Goal: Answer question/provide support

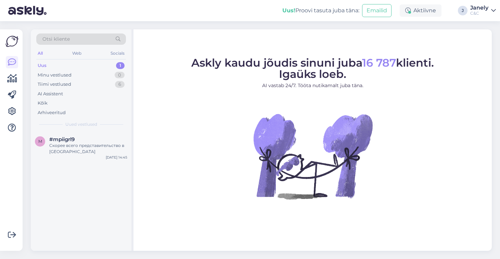
click at [110, 150] on div "Скорее всего представительство в юлимисте центре" at bounding box center [88, 149] width 78 height 12
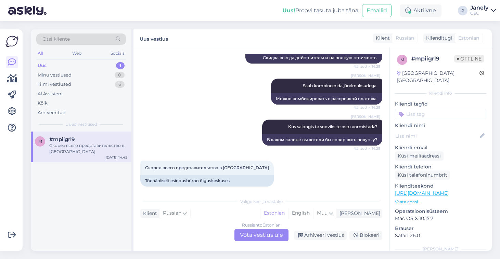
scroll to position [294, 0]
click at [79, 81] on div "Tiimi vestlused 6" at bounding box center [81, 85] width 90 height 10
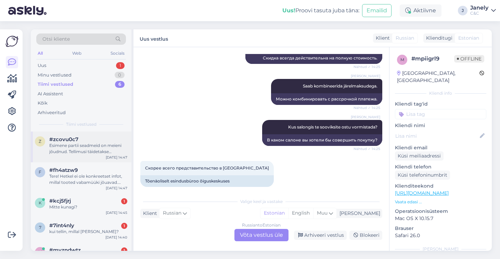
click at [93, 143] on div "Esimene partii seadmeid on meieni jõudnud. Tellimusi täidetakse virtuaaljärjeko…" at bounding box center [88, 149] width 78 height 12
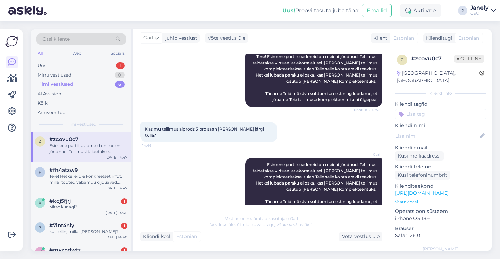
scroll to position [79, 0]
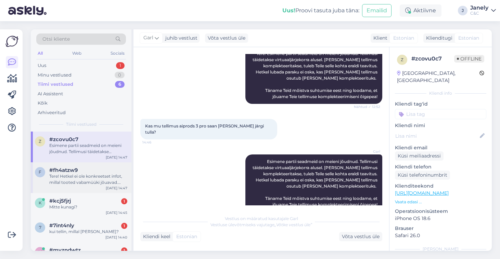
click at [90, 176] on div "Tere! Hetkel ei ole konkreetset infot, millal tooted vabamüüki jõuavad. Kuna ee…" at bounding box center [88, 179] width 78 height 12
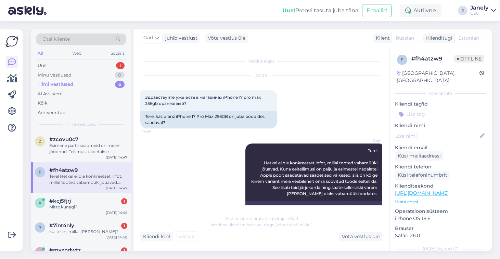
scroll to position [0, 0]
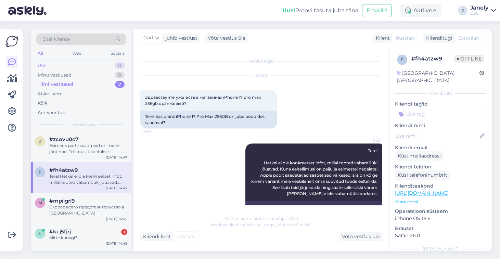
click at [83, 67] on div "Uus 0" at bounding box center [81, 66] width 90 height 10
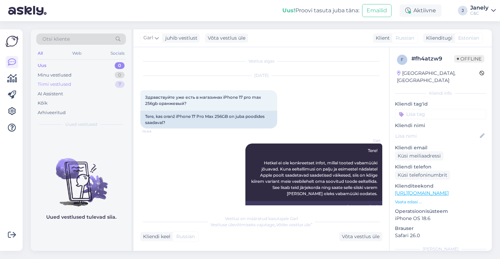
click at [71, 86] on div "Tiimi vestlused 7" at bounding box center [81, 85] width 90 height 10
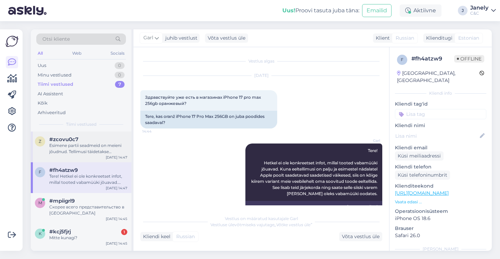
click at [104, 137] on div "#zcovu0c7" at bounding box center [88, 139] width 78 height 6
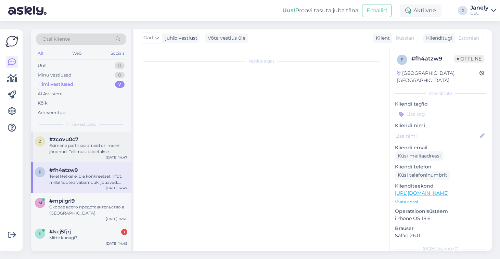
scroll to position [81, 0]
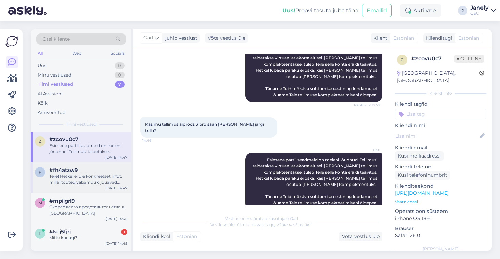
click at [101, 181] on div "Tere! Hetkel ei ole konkreetset infot, millal tooted vabamüüki jõuavad. Kuna ee…" at bounding box center [88, 179] width 78 height 12
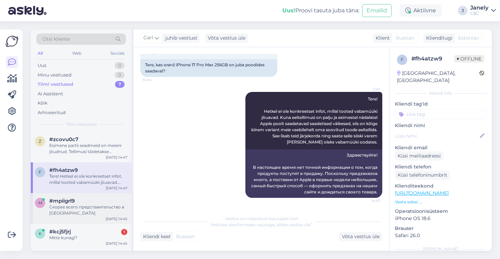
click at [102, 198] on div "#mpiigrl9" at bounding box center [88, 201] width 78 height 6
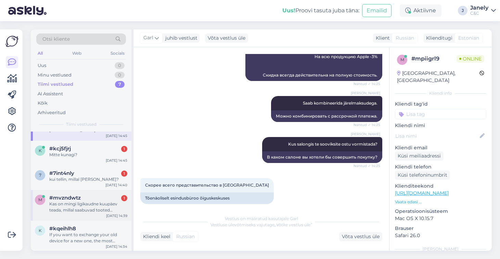
scroll to position [83, 0]
click at [82, 67] on div "Uus 0" at bounding box center [81, 66] width 90 height 10
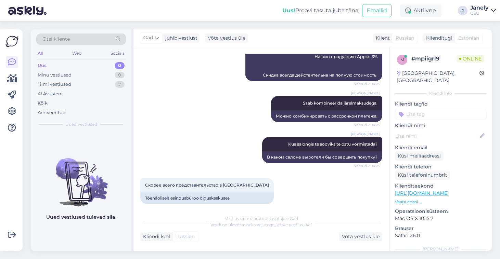
scroll to position [368, 0]
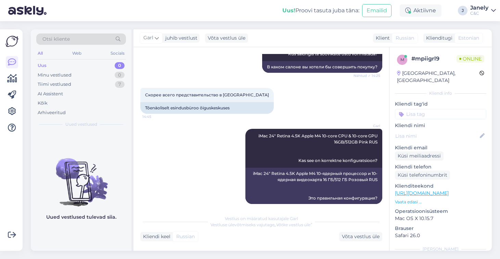
click at [93, 86] on div "Tiimi vestlused 7" at bounding box center [81, 85] width 90 height 10
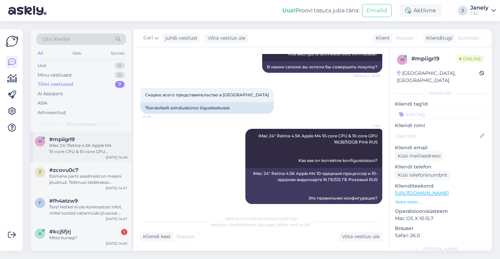
click at [102, 147] on div "iMac 24" Retina 4.5K Apple M4 10‑core CPU & 10‑core GPU 16GB/512GB Pink RUS Kas…" at bounding box center [88, 149] width 78 height 12
click at [332, 27] on div "Otsi kliente All Web Socials Uus 0 Minu vestlused 0 Tiimi vestlused 7 AI Assist…" at bounding box center [263, 140] width 473 height 238
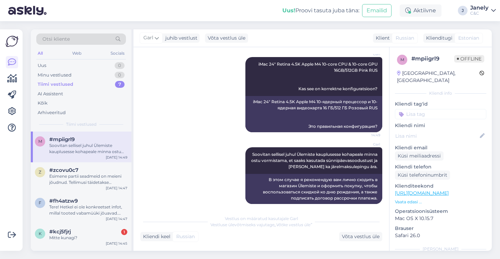
scroll to position [499, 0]
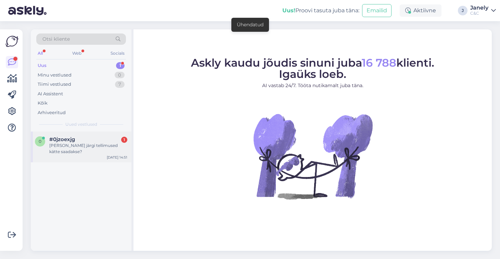
click at [103, 152] on div "0 #0jzoexjg 1 Mille järgi tellimused kätte saadakse? Sep 19 14:51" at bounding box center [81, 147] width 101 height 31
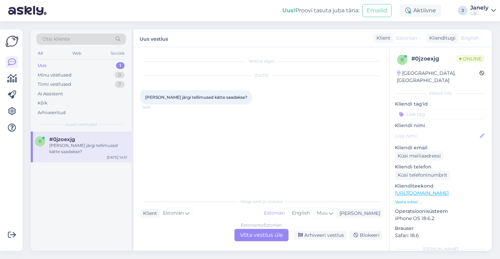
click at [268, 239] on div "Estonian to Estonian Võta vestlus üle" at bounding box center [261, 235] width 54 height 12
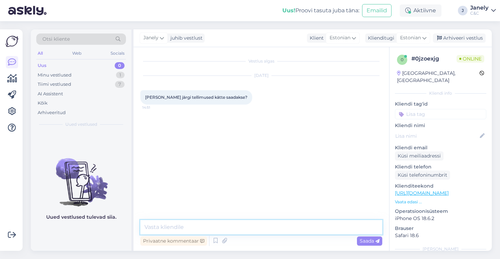
click at [239, 231] on textarea at bounding box center [261, 227] width 242 height 14
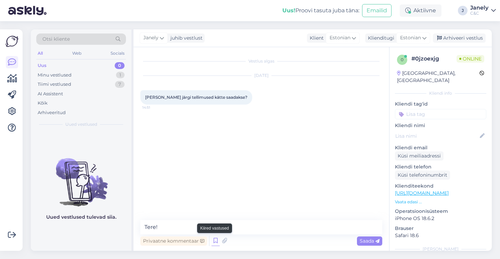
click at [216, 243] on icon at bounding box center [215, 241] width 8 height 10
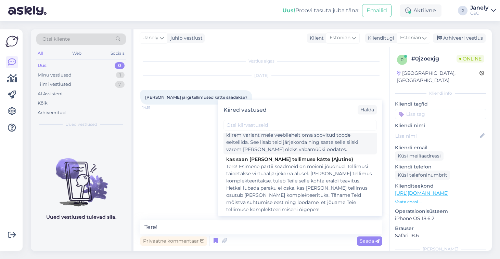
scroll to position [32, 0]
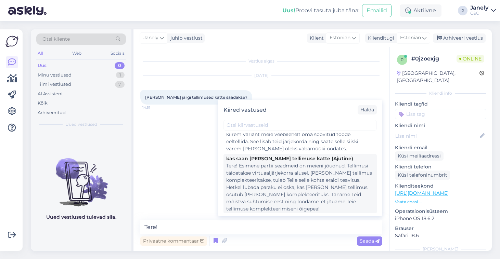
click at [282, 183] on div "Tere! Esimene partii seadmeid on meieni jõudnud. Tellimusi täidetakse virtuaalj…" at bounding box center [300, 187] width 148 height 50
type textarea "Tere! Esimene partii seadmeid on meieni jõudnud. Tellimusi täidetakse virtuaalj…"
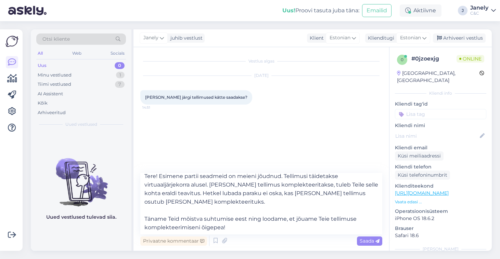
scroll to position [4, 0]
click at [365, 241] on span "Saada" at bounding box center [369, 241] width 20 height 6
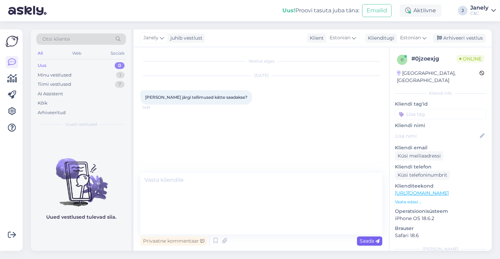
scroll to position [0, 0]
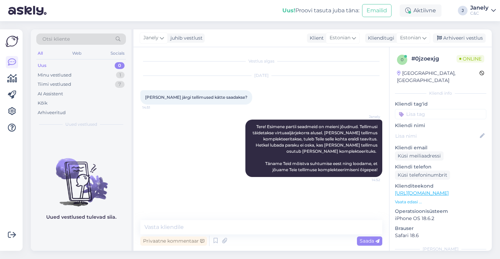
click at [104, 13] on div "Uus! Proovi tasuta juba täna: Emailid Aktiivne J Janely C&C" at bounding box center [250, 10] width 500 height 21
click at [126, 15] on div "Uus! Proovi tasuta juba täna: Emailid Aktiivne J Janely C&C" at bounding box center [250, 10] width 500 height 21
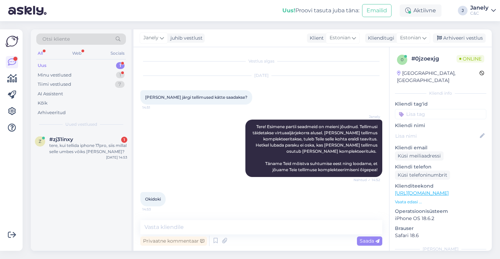
click at [126, 15] on div "Uus! Proovi tasuta juba täna: Emailid Aktiivne J Janely C&C" at bounding box center [250, 10] width 500 height 21
click at [98, 145] on div "tere, kui tellida iphone 17pro, siis millal selle umbes võiks kätte saada?" at bounding box center [88, 149] width 78 height 12
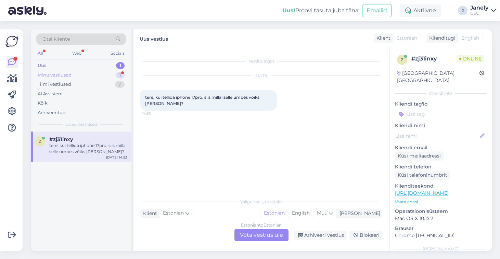
click at [80, 74] on div "Minu vestlused 1" at bounding box center [81, 75] width 90 height 10
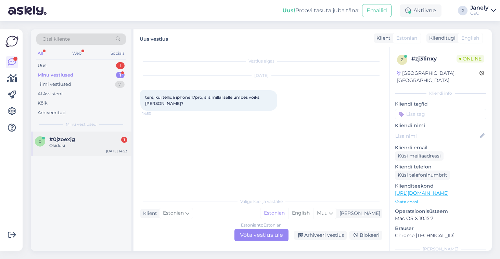
click at [95, 140] on div "#0jzoexjg 1" at bounding box center [88, 139] width 78 height 6
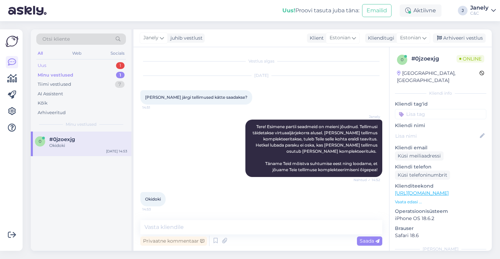
click at [104, 64] on div "Uus 1" at bounding box center [81, 66] width 90 height 10
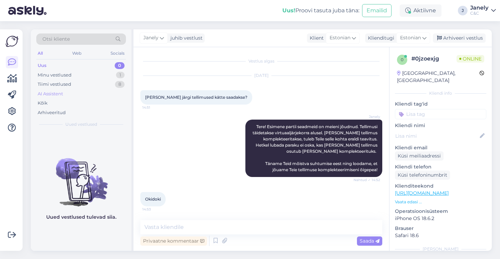
click at [85, 89] on div "AI Assistent" at bounding box center [81, 94] width 90 height 10
click at [78, 85] on div "Tiimi vestlused 8" at bounding box center [81, 85] width 90 height 10
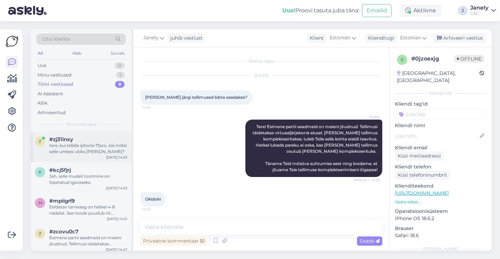
click at [101, 145] on div "tere, kui tellida iphone 17pro, siis millal selle umbes võiks kätte saada?" at bounding box center [88, 149] width 78 height 12
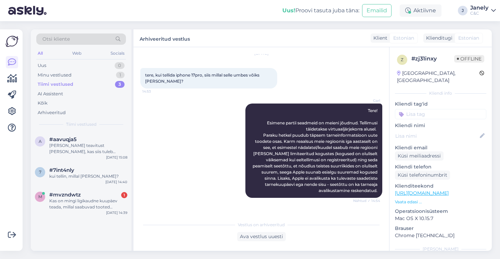
scroll to position [110, 0]
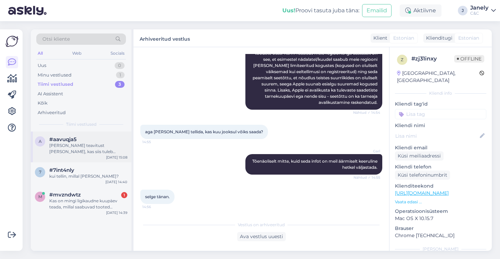
click at [104, 146] on div "Kui täna teavitust ei tule, kas siis tuleb järgmise partiiga ja peaksin arvatav…" at bounding box center [88, 149] width 78 height 12
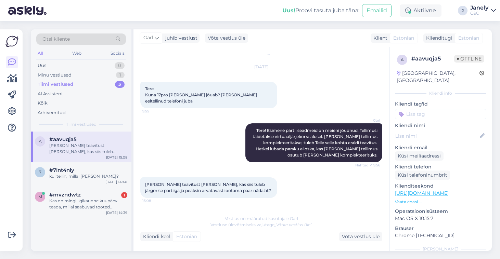
scroll to position [2, 0]
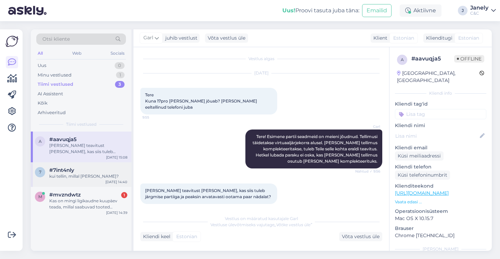
click at [114, 176] on div "kui tellin, millal saan kätte?" at bounding box center [88, 176] width 78 height 6
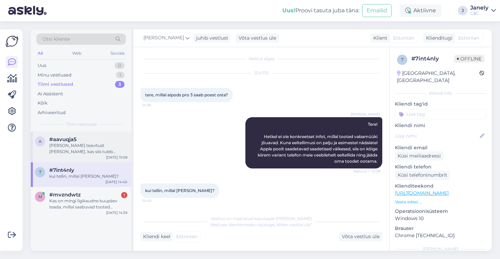
click at [95, 157] on div "a #aavuqja5 Kui täna teavitust ei tule, kas siis tuleb järgmise partiiga ja pea…" at bounding box center [81, 147] width 101 height 31
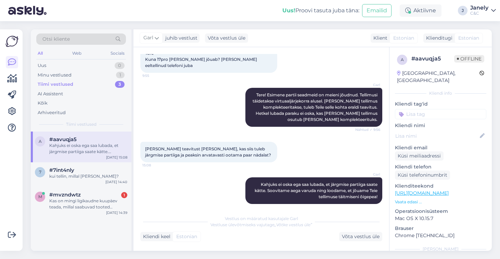
scroll to position [129, 0]
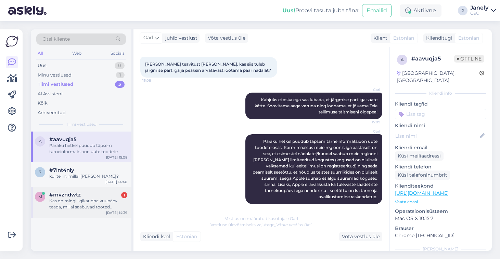
click at [115, 209] on div "Kas on mingi ligikaudne kuupäev teada, millal saabuvad tooted poodidesse?" at bounding box center [88, 204] width 78 height 12
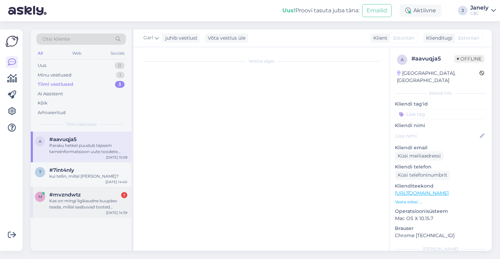
scroll to position [0, 0]
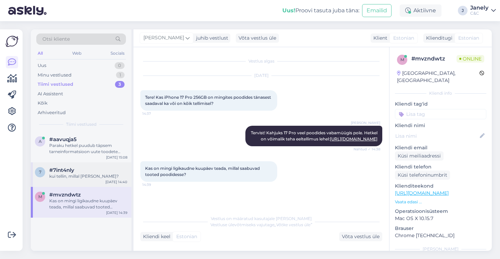
click at [90, 170] on div "#7int4nly" at bounding box center [88, 170] width 78 height 6
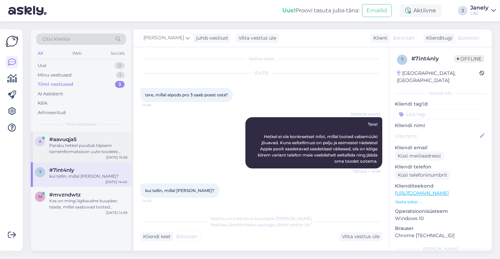
click at [94, 161] on div "a #aavuqja5 Paraku hetkel puudub täpsem tarneinformatsioon uute toodete osas. K…" at bounding box center [81, 147] width 101 height 31
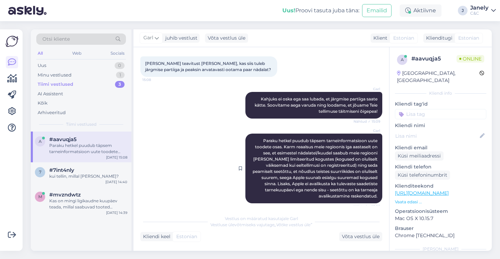
scroll to position [129, 0]
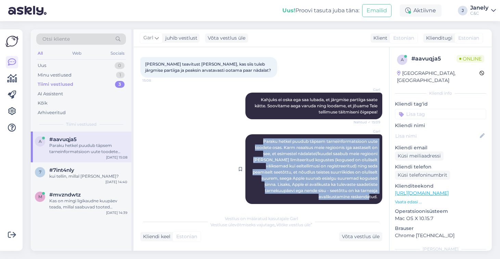
drag, startPoint x: 262, startPoint y: 134, endPoint x: 376, endPoint y: 194, distance: 128.5
click at [376, 194] on div "Garl Paraku hetkel puudub täpsem tarneinformatsioon uute toodete osas. Karm rea…" at bounding box center [313, 169] width 137 height 70
copy span "Paraku hetkel puudub täpsem tarneinformatsioon uute toodete osas. Karm reaalsus…"
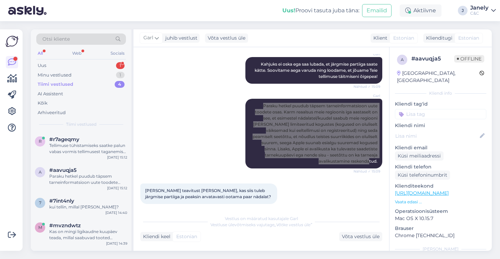
scroll to position [249, 0]
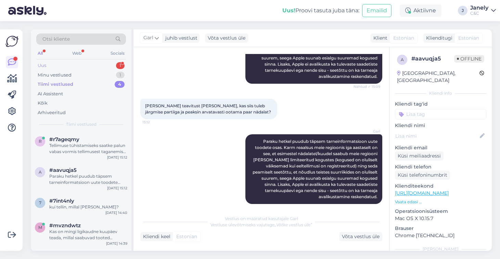
click at [97, 68] on div "Uus 1" at bounding box center [81, 66] width 90 height 10
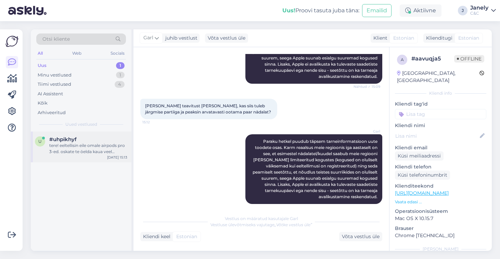
click at [105, 153] on div "tere! eeltellisin eile omale airpods pro 3-ed. oskate te öelda kaua veel nendeg…" at bounding box center [88, 149] width 78 height 12
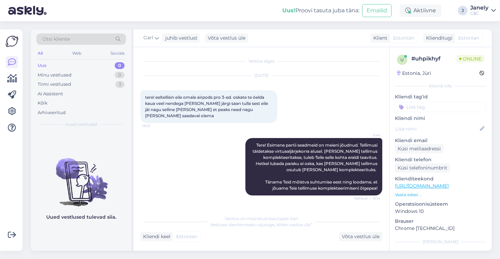
scroll to position [169, 0]
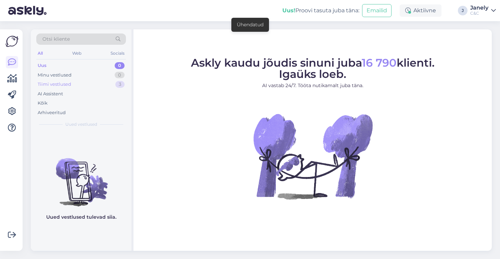
click at [94, 86] on div "Tiimi vestlused 3" at bounding box center [81, 85] width 90 height 10
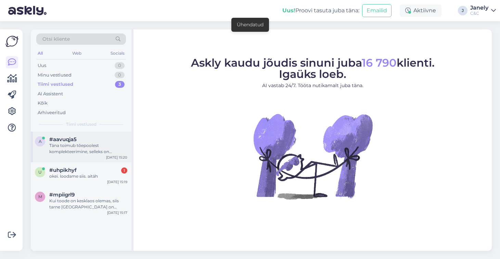
click at [117, 144] on div "Täna toimub tõepoolest komplekteerimine, selleks on mõeldud eraldi teenindajad." at bounding box center [88, 149] width 78 height 12
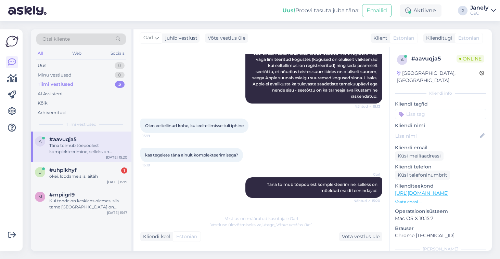
scroll to position [344, 0]
click at [103, 179] on div "u #uhpikhyf 1 okei. loodame siis. aitäh Sep 19 15:19" at bounding box center [81, 174] width 101 height 25
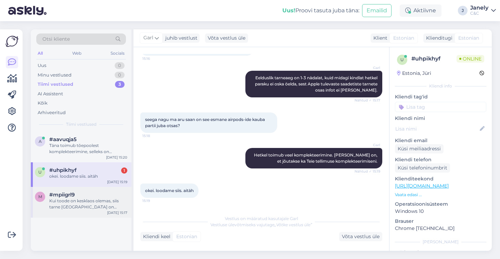
click at [102, 195] on div "#mpiigrl9" at bounding box center [88, 195] width 78 height 6
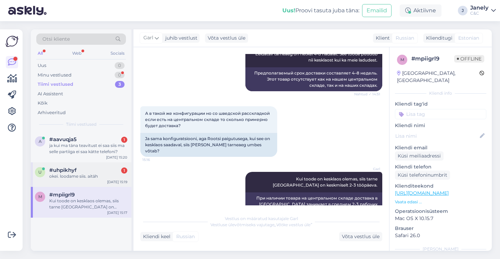
click at [104, 167] on div "#uhpikhyf 1" at bounding box center [88, 170] width 78 height 6
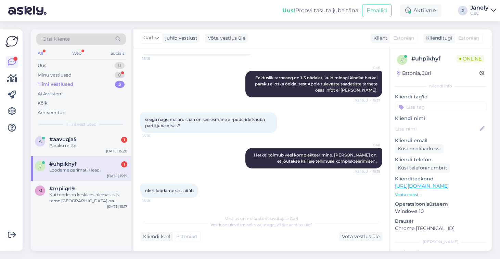
scroll to position [199, 0]
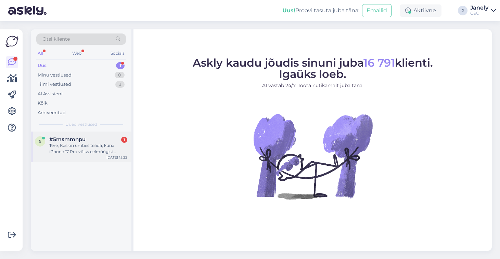
click at [95, 158] on div "5 #5msmmnpu 1 Tere, Kas on umbes teada, kuna iPhone 17 Pro võiks eelmüügist tav…" at bounding box center [81, 147] width 101 height 31
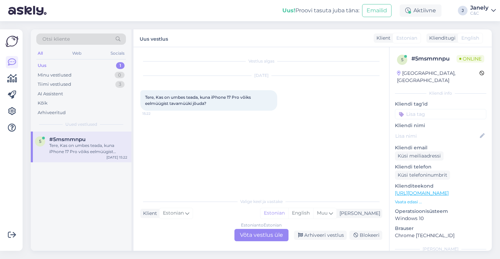
click at [277, 236] on div "Estonian to Estonian Võta vestlus üle" at bounding box center [261, 235] width 54 height 12
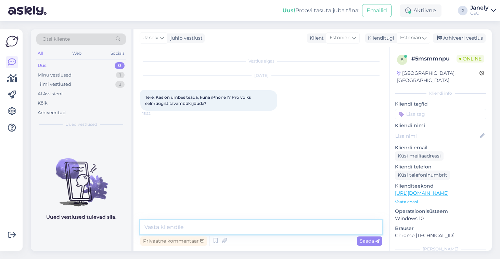
click at [176, 229] on textarea at bounding box center [261, 227] width 242 height 14
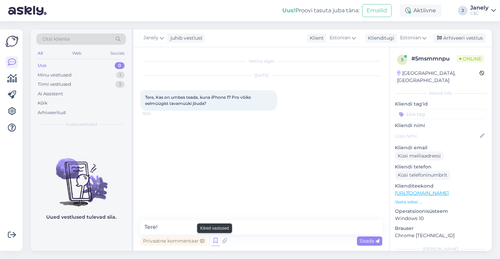
click at [218, 242] on icon at bounding box center [215, 241] width 8 height 10
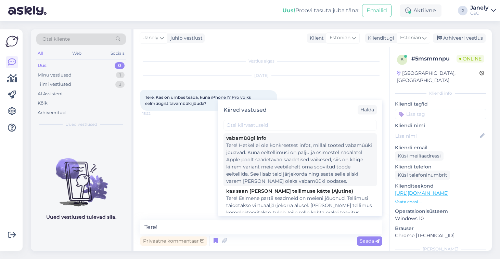
click at [280, 181] on div "Tere! Hetkel ei ole konkreetset infot, millal tooted vabamüüki jõuavad. Kuna ee…" at bounding box center [300, 163] width 148 height 43
type textarea "Tere! Hetkel ei ole konkreetset infot, millal tooted vabamüüki jõuavad. Kuna ee…"
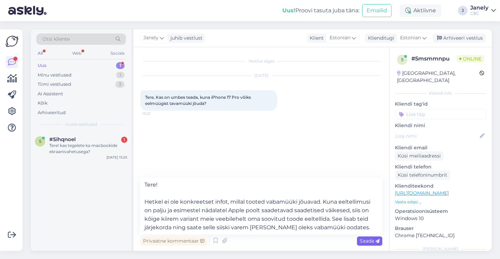
click at [362, 241] on span "Saada" at bounding box center [369, 241] width 20 height 6
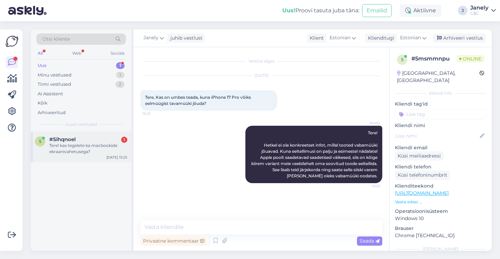
click at [96, 134] on div "5 #5ihqnoel 1 Tere! kas tegelete ka macbookide ekraanivahetusega? [DATE] 15:25" at bounding box center [81, 147] width 101 height 31
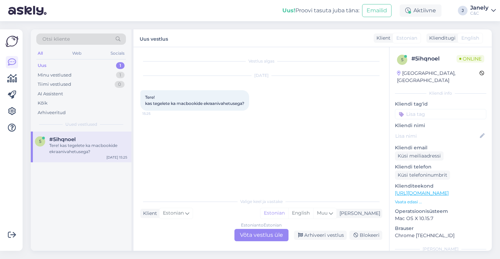
click at [256, 236] on div "Estonian to Estonian Võta vestlus üle" at bounding box center [261, 235] width 54 height 12
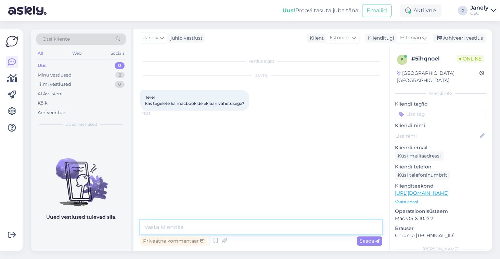
click at [190, 225] on textarea at bounding box center [261, 227] width 242 height 14
type textarea "Tere! Ikka vahetame Macbookide ekraane! :)"
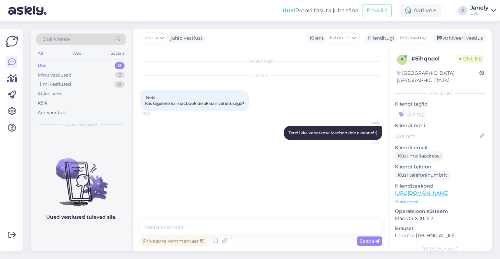
click at [205, 22] on div "Otsi kliente All Web Socials Uus 0 Minu vestlused 2 Tiimi vestlused 0 AI Assist…" at bounding box center [263, 140] width 473 height 238
click at [87, 73] on div "Minu vestlused 2" at bounding box center [81, 75] width 90 height 10
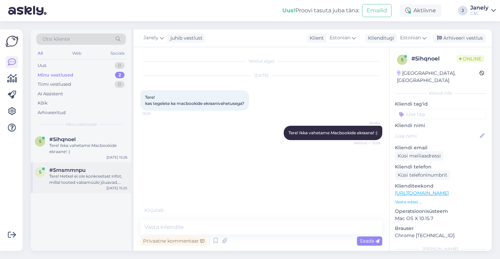
click at [102, 169] on div "#5msmmnpu" at bounding box center [88, 170] width 78 height 6
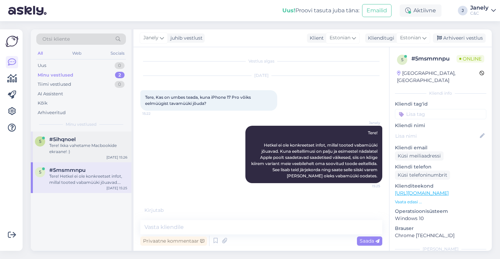
click at [99, 148] on div "Tere! Ikka vahetame Macbookide ekraane! :)" at bounding box center [88, 149] width 78 height 12
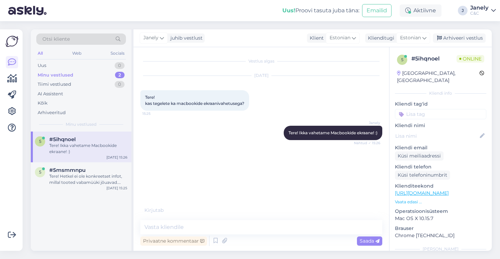
click at [232, 12] on div "Uus! Proovi tasuta [PERSON_NAME]: Emailid Aktiivne J Janely C&C" at bounding box center [250, 10] width 500 height 21
click at [234, 6] on div "Uus! Proovi tasuta [PERSON_NAME]: Emailid Aktiivne J Janely C&C" at bounding box center [250, 10] width 500 height 21
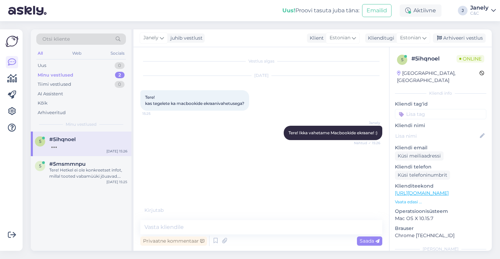
click at [208, 24] on div "Otsi kliente All Web Socials Uus 0 Minu vestlused 2 Tiimi vestlused 0 AI Assist…" at bounding box center [263, 140] width 473 height 238
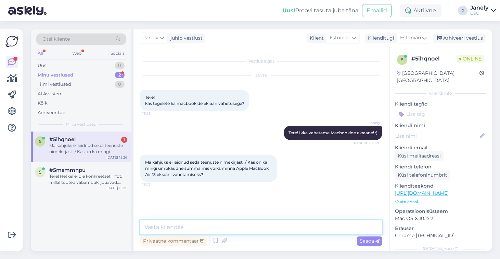
click at [230, 228] on textarea at bounding box center [261, 227] width 242 height 14
type textarea "Kas oskate ka öelda, mis aastaga Macbookiga on tegu?"
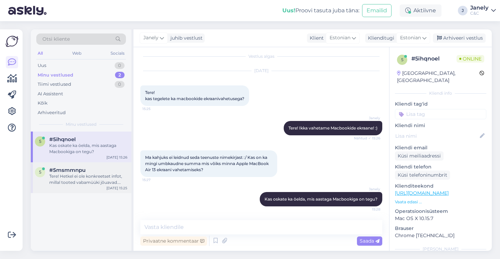
click at [102, 167] on div "#5msmmnpu" at bounding box center [88, 170] width 78 height 6
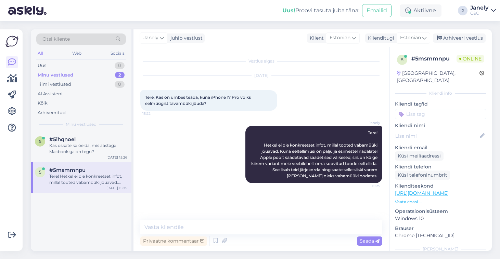
click at [79, 166] on div "5 #5msmmnpu Tere! Hetkel ei ole konkreetset infot, millal tooted vabamüüki jõua…" at bounding box center [81, 177] width 101 height 31
click at [77, 158] on div "5 #5ihqnoel Kas oskate ka öelda, mis aastaga Macbookiga on tegu? Sep 19 15:26" at bounding box center [81, 147] width 101 height 31
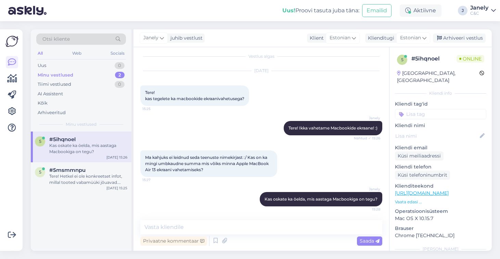
click at [233, 20] on div "Uus! Proovi tasuta juba täna: Emailid Aktiivne J Janely C&C" at bounding box center [250, 10] width 500 height 21
click at [255, 50] on div "Vestlus algas Sep 19 2025 Tere! kas tegelete ka macbookide ekraanivahetusega? 1…" at bounding box center [260, 149] width 255 height 204
click at [260, 61] on div "Vestlus algas Sep 19 2025 Tere! kas tegelete ka macbookide ekraanivahetusega? 1…" at bounding box center [264, 134] width 248 height 160
click at [103, 188] on div "5 #5msmmnpu Tere! Hetkel ei ole konkreetset infot, millal tooted vabamüüki jõua…" at bounding box center [81, 177] width 101 height 31
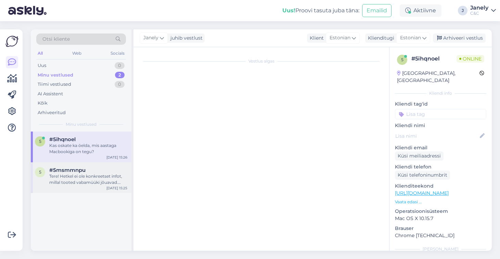
scroll to position [0, 0]
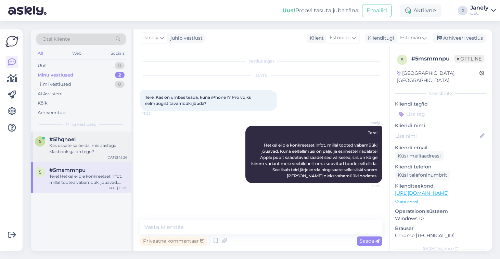
click at [84, 146] on div "Kas oskate ka öelda, mis aastaga Macbookiga on tegu?" at bounding box center [88, 149] width 78 height 12
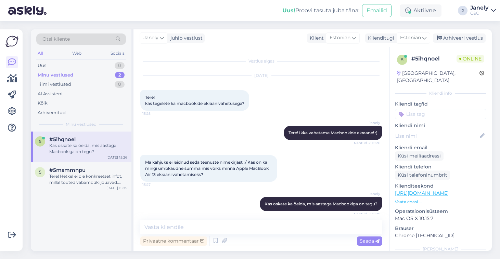
scroll to position [5, 0]
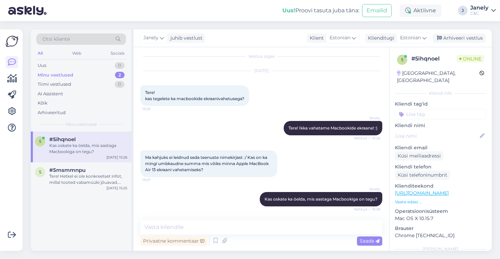
click at [262, 28] on div "Otsi kliente All Web Socials Uus 0 Minu vestlused 2 Tiimi vestlused 0 AI Assist…" at bounding box center [263, 140] width 473 height 238
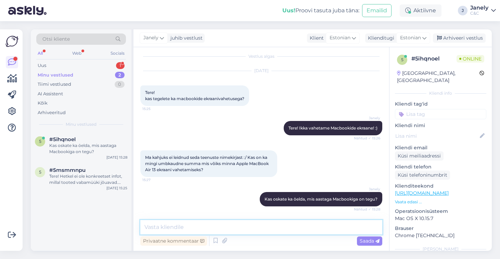
click at [207, 229] on textarea at bounding box center [261, 227] width 242 height 14
type textarea "Võin öelda, et hinnad algavad alates 537€"
click at [175, 227] on textarea "Võin öelda,et hinnad algavad alates 537€" at bounding box center [261, 227] width 242 height 14
click at [268, 230] on textarea "Võin öelda, et hinnad algavad alates 537€" at bounding box center [261, 227] width 242 height 14
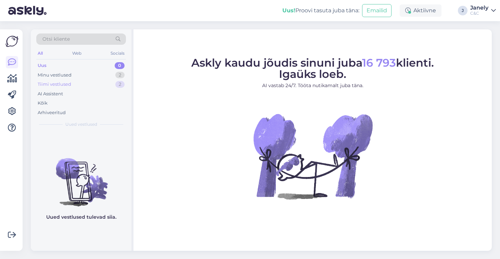
click at [79, 87] on div "Tiimi vestlused 2" at bounding box center [81, 85] width 90 height 10
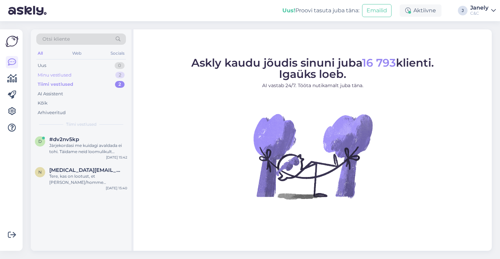
click at [66, 78] on div "Minu vestlused" at bounding box center [55, 75] width 34 height 7
click at [107, 141] on div "#5ihqnoel" at bounding box center [88, 139] width 78 height 6
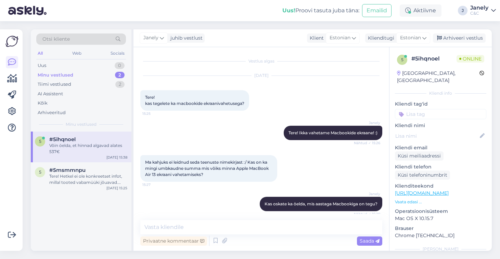
scroll to position [34, 0]
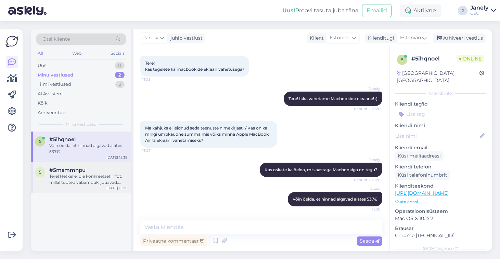
click at [92, 175] on div "Tere! Hetkel ei ole konkreetset infot, millal tooted vabamüüki jõuavad. Kuna ee…" at bounding box center [88, 179] width 78 height 12
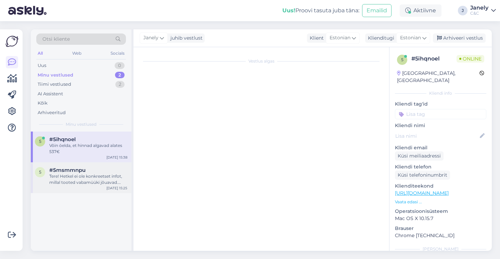
scroll to position [0, 0]
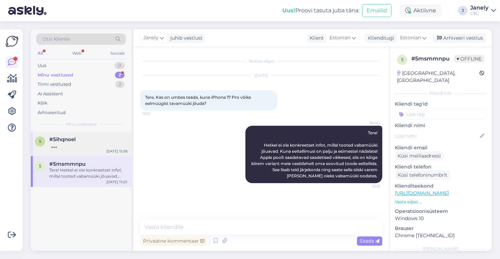
click at [91, 149] on div "5 #5ihqnoel Sep 19 15:38" at bounding box center [81, 144] width 101 height 25
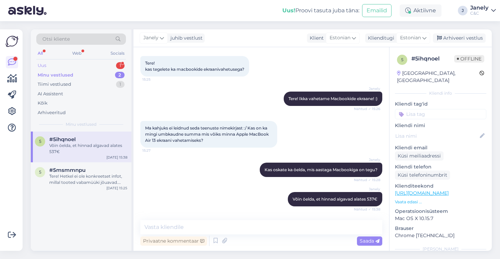
click at [76, 65] on div "Uus 1" at bounding box center [81, 66] width 90 height 10
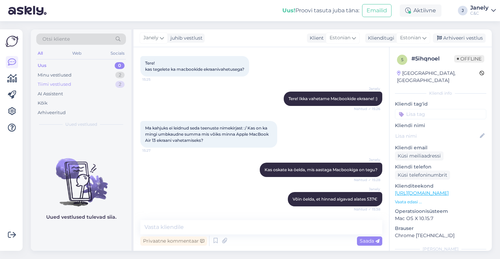
click at [83, 82] on div "Tiimi vestlused 2" at bounding box center [81, 85] width 90 height 10
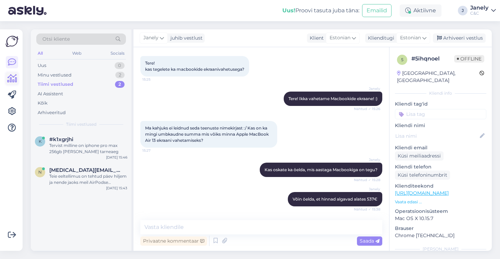
click at [15, 80] on icon at bounding box center [12, 79] width 10 height 8
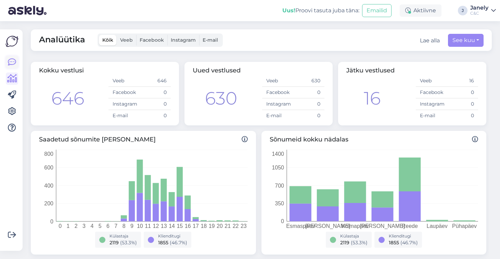
click at [13, 62] on icon at bounding box center [12, 62] width 8 height 8
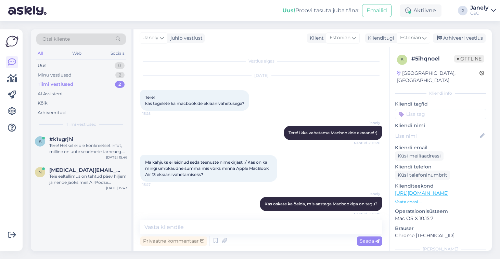
scroll to position [34, 0]
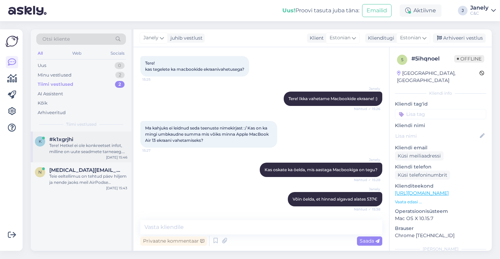
click at [92, 150] on div "Tere! Hetkel ei ole konkreetset infot, milline on uute seadmete tarneaeg. Kuna …" at bounding box center [88, 149] width 78 height 12
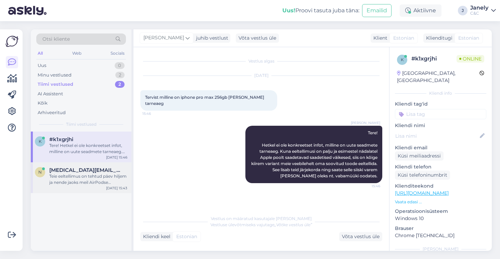
click at [102, 170] on span "Nikita.jefremov@gmail.com" at bounding box center [84, 170] width 71 height 6
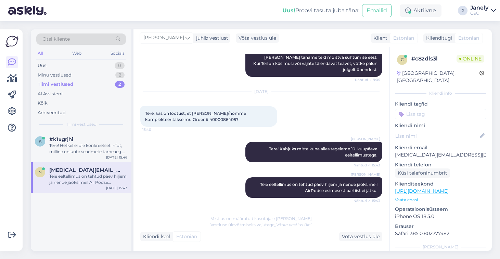
click at [68, 87] on div "Tiimi vestlused 2" at bounding box center [81, 85] width 90 height 10
click at [70, 76] on div "Minu vestlused" at bounding box center [55, 75] width 34 height 7
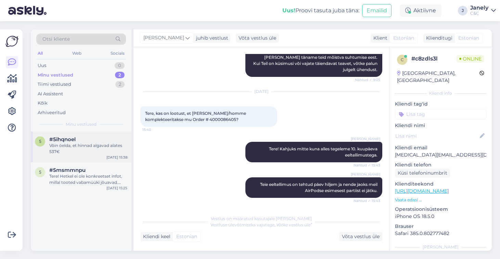
click at [92, 141] on div "#5ihqnoel" at bounding box center [88, 139] width 78 height 6
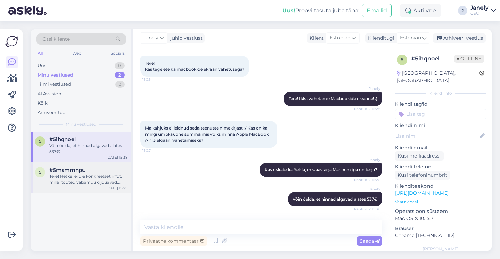
click at [97, 170] on div "#5msmmnpu" at bounding box center [88, 170] width 78 height 6
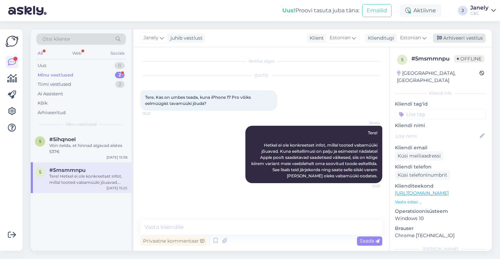
click at [470, 34] on div "Arhiveeri vestlus" at bounding box center [458, 38] width 53 height 9
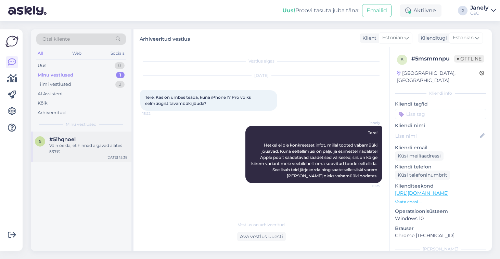
click at [112, 153] on div "Võin öelda, et hinnad algavad alates 537€" at bounding box center [88, 149] width 78 height 12
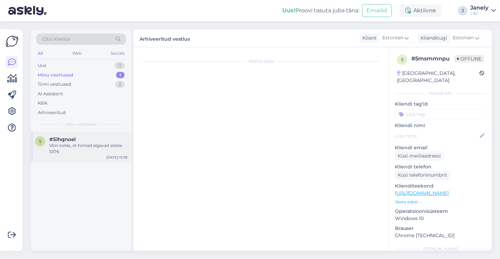
scroll to position [34, 0]
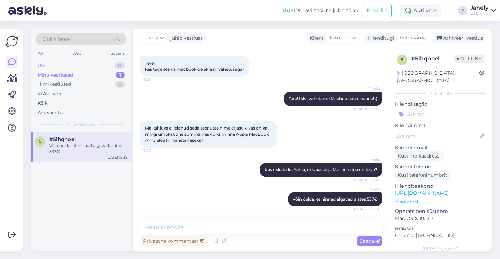
click at [92, 66] on div "Uus 0" at bounding box center [81, 66] width 90 height 10
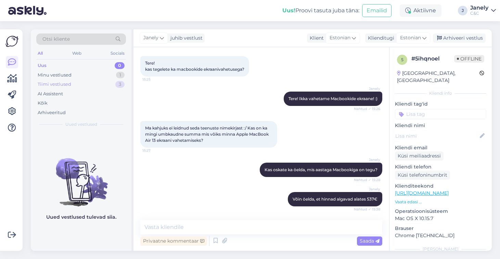
click at [91, 86] on div "Tiimi vestlused 3" at bounding box center [81, 85] width 90 height 10
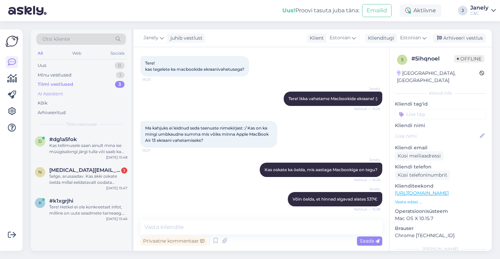
click at [96, 96] on div "AI Assistent" at bounding box center [81, 94] width 90 height 10
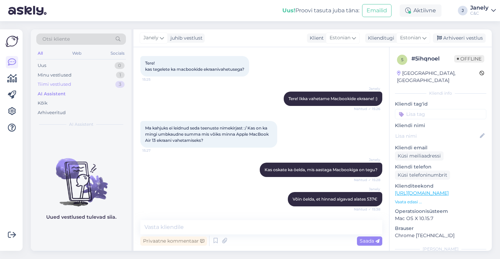
click at [83, 87] on div "Tiimi vestlused 3" at bounding box center [81, 85] width 90 height 10
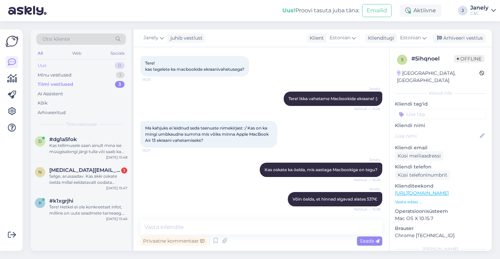
click at [69, 68] on div "Uus 0" at bounding box center [81, 66] width 90 height 10
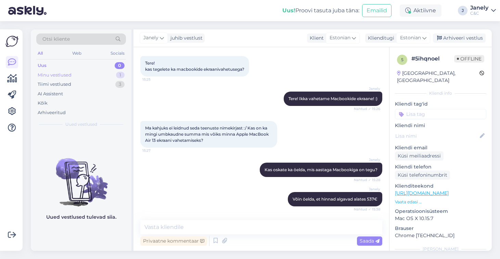
click at [75, 78] on div "Minu vestlused 1" at bounding box center [81, 75] width 90 height 10
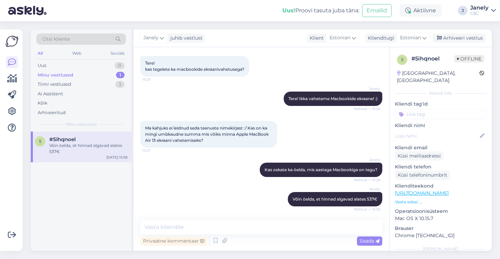
click at [95, 152] on div "Võin öelda, et hinnad algavad alates 537€" at bounding box center [88, 149] width 78 height 12
click at [97, 136] on div "#5ihqnoel" at bounding box center [88, 139] width 78 height 6
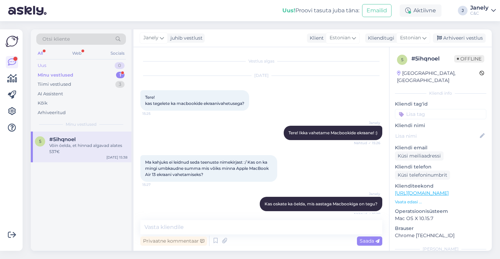
click at [103, 67] on div "Uus 0" at bounding box center [81, 66] width 90 height 10
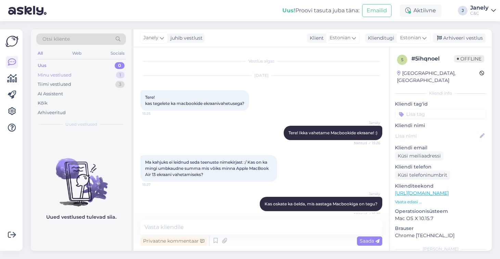
click at [108, 76] on div "Minu vestlused 1" at bounding box center [81, 75] width 90 height 10
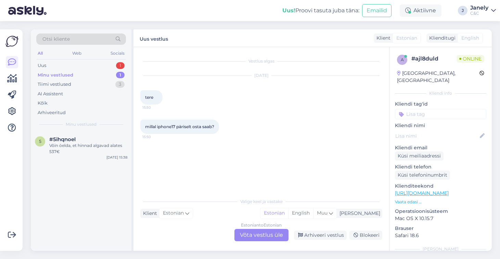
click at [256, 234] on div "Estonian to Estonian Võta vestlus üle" at bounding box center [261, 235] width 54 height 12
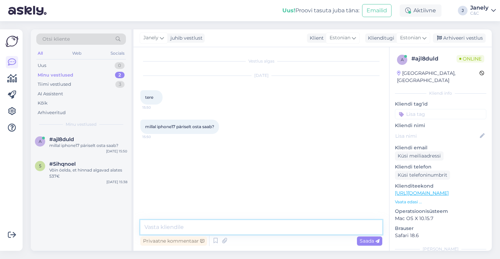
click at [217, 231] on textarea at bounding box center [261, 227] width 242 height 14
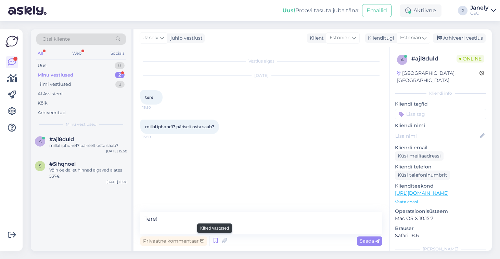
click at [215, 243] on icon at bounding box center [215, 241] width 8 height 10
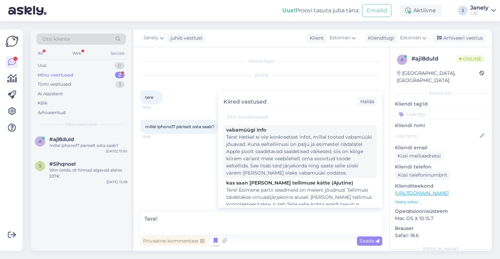
click at [273, 165] on div "Tere! Hetkel ei ole konkreetset infot, millal tooted vabamüüki jõuavad. Kuna ee…" at bounding box center [300, 155] width 148 height 43
type textarea "Tere! Hetkel ei ole konkreetset infot, millal tooted vabamüüki jõuavad. Kuna ee…"
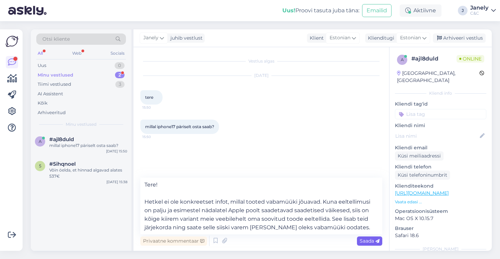
click at [368, 243] on span "Saada" at bounding box center [369, 241] width 20 height 6
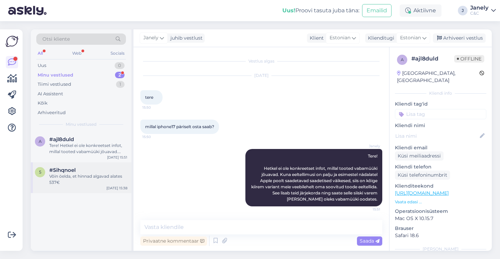
click at [92, 174] on div "Võin öelda, et hinnad algavad alates 537€" at bounding box center [88, 179] width 78 height 12
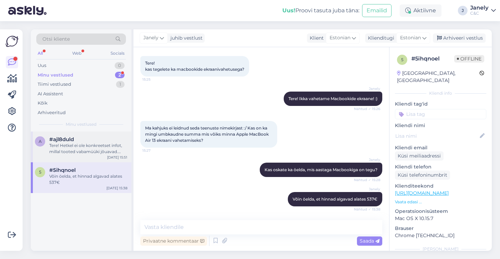
click at [98, 150] on div "Tere! Hetkel ei ole konkreetset infot, millal tooted vabamüüki jõuavad. Kuna ee…" at bounding box center [88, 149] width 78 height 12
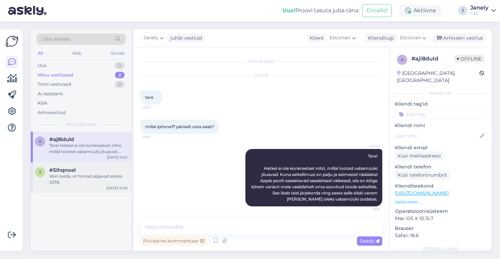
click at [105, 171] on div "#5ihqnoel" at bounding box center [88, 170] width 78 height 6
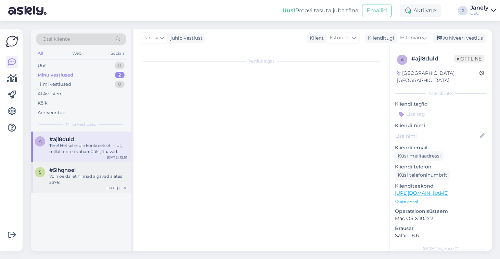
scroll to position [34, 0]
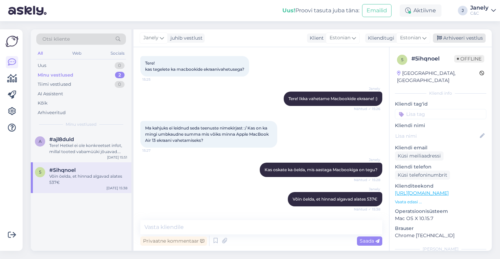
click at [452, 40] on div "Arhiveeri vestlus" at bounding box center [458, 38] width 53 height 9
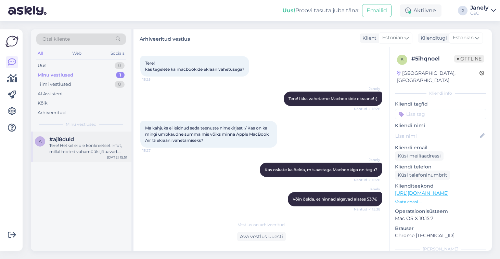
click at [91, 153] on div "Tere! Hetkel ei ole konkreetset infot, millal tooted vabamüüki jõuavad. Kuna ee…" at bounding box center [88, 149] width 78 height 12
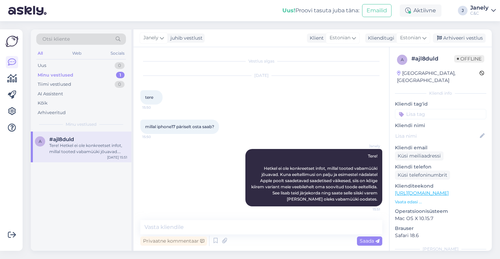
scroll to position [0, 0]
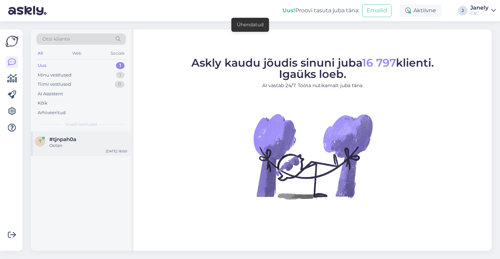
click at [91, 147] on div "Ootan" at bounding box center [88, 146] width 78 height 6
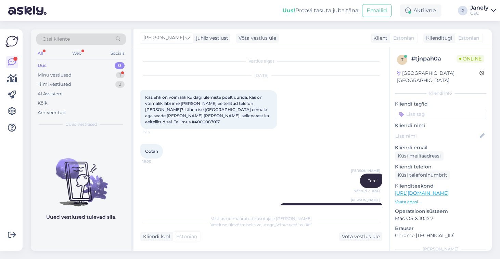
scroll to position [84, 0]
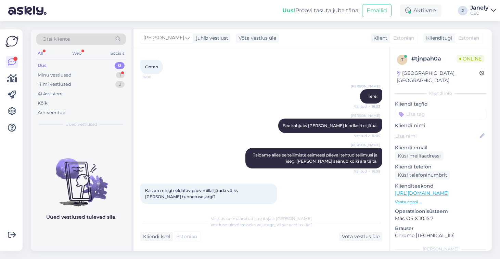
click at [95, 67] on div "Uus 0" at bounding box center [81, 66] width 90 height 10
click at [93, 73] on div "Minu vestlused 1" at bounding box center [81, 75] width 90 height 10
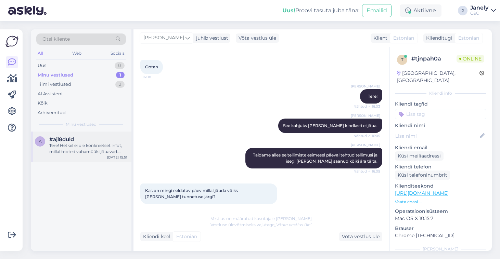
click at [93, 144] on div "Tere! Hetkel ei ole konkreetset infot, millal tooted vabamüüki jõuavad. Kuna ee…" at bounding box center [88, 149] width 78 height 12
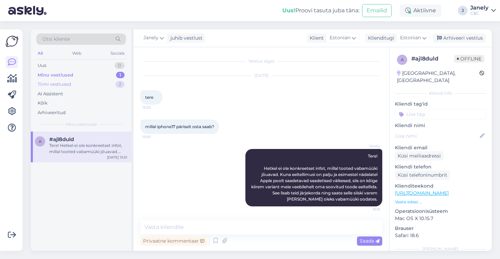
click at [51, 83] on div "Tiimi vestlused" at bounding box center [55, 84] width 34 height 7
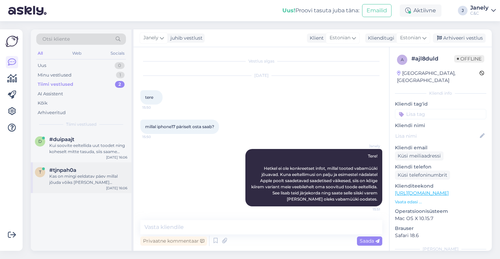
click at [96, 165] on div "t #tjnpah0a Kas on mingi eeldatav päev millal jõuda võiks [PERSON_NAME] tunnetu…" at bounding box center [81, 177] width 101 height 31
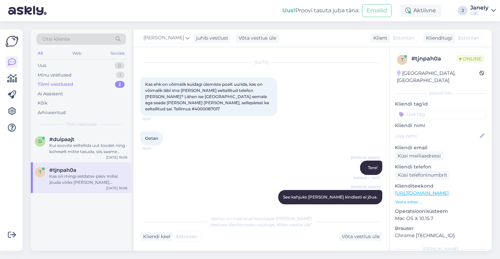
scroll to position [26, 0]
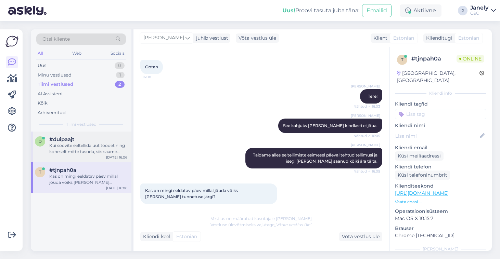
click at [87, 154] on div "d #duipaajt Kui soovite eeltellida uut toodet ning koheselt mitte tasuda, siis …" at bounding box center [81, 147] width 101 height 31
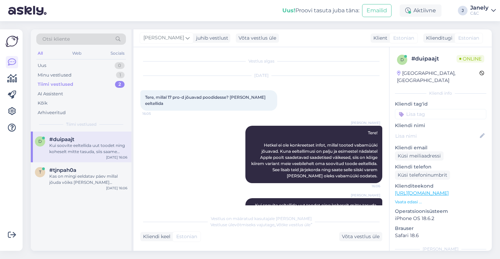
scroll to position [0, 0]
click at [72, 66] on div "Uus 0" at bounding box center [81, 66] width 90 height 10
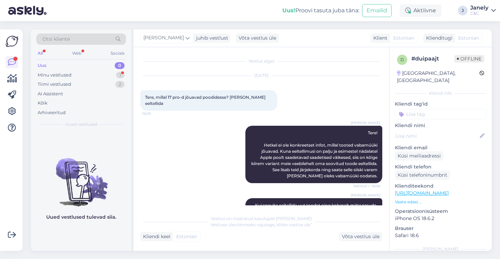
scroll to position [293, 0]
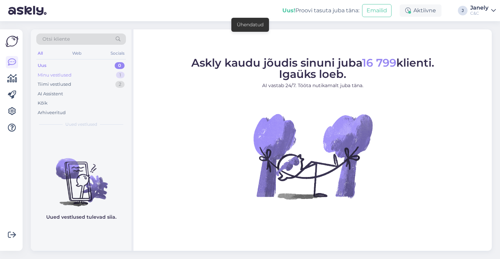
click at [91, 72] on div "Minu vestlused 1" at bounding box center [81, 75] width 90 height 10
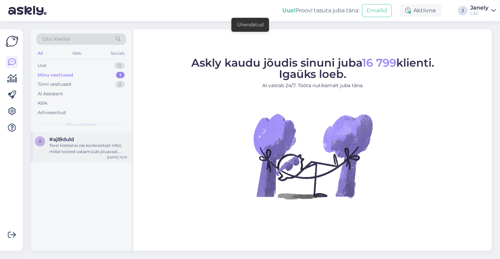
click at [96, 140] on div "#ajl8duld" at bounding box center [88, 139] width 78 height 6
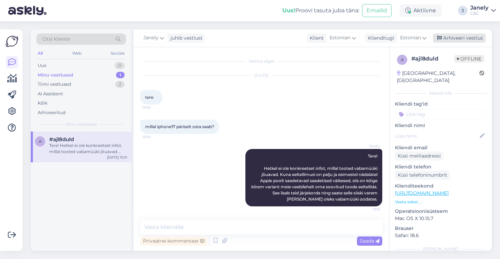
click at [466, 38] on div "Arhiveeri vestlus" at bounding box center [458, 38] width 53 height 9
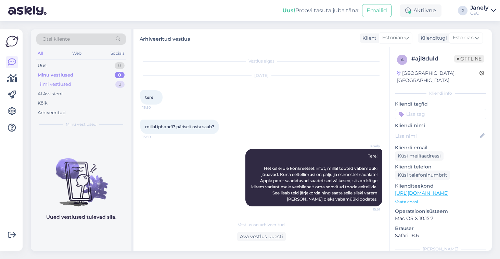
click at [77, 84] on div "Tiimi vestlused 2" at bounding box center [81, 85] width 90 height 10
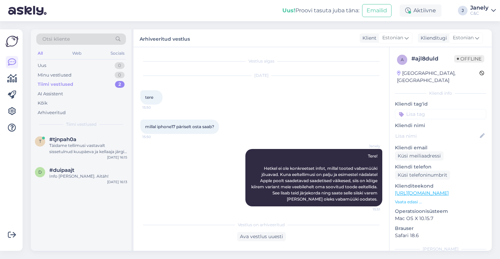
click at [5, 79] on div "Võimalused Veendu, et Askly loob sulle väärtust. Sulge Ühenda FB ja IG sõnumid …" at bounding box center [11, 140] width 23 height 222
click at [12, 81] on icon at bounding box center [12, 79] width 10 height 8
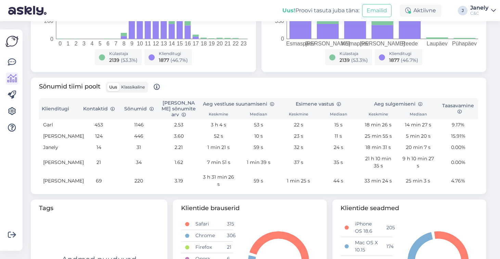
scroll to position [166, 0]
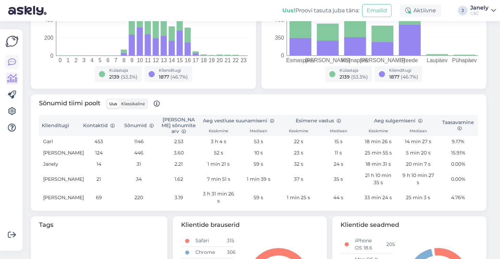
click at [13, 58] on icon at bounding box center [12, 62] width 8 height 8
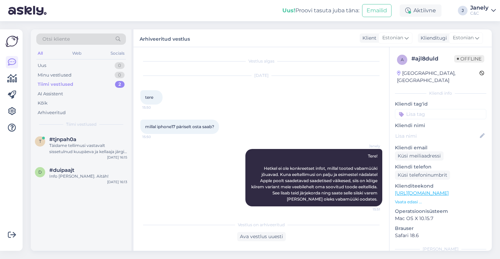
scroll to position [2, 0]
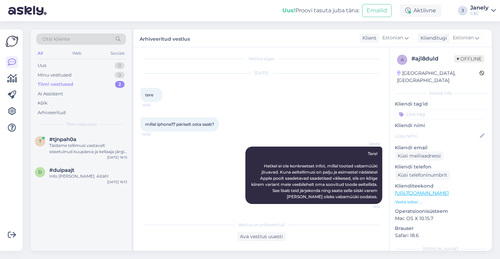
click at [9, 38] on img at bounding box center [11, 41] width 13 height 13
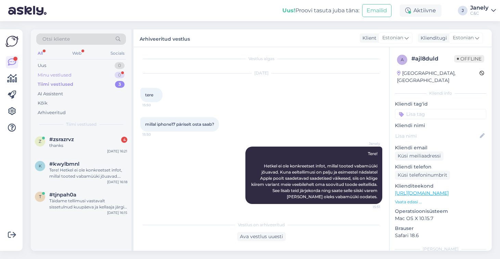
click at [77, 76] on div "Minu vestlused 0" at bounding box center [81, 75] width 90 height 10
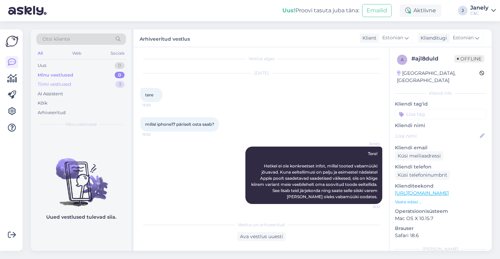
click at [111, 88] on div "Tiimi vestlused 3" at bounding box center [81, 85] width 90 height 10
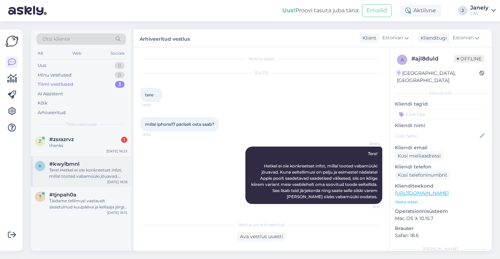
click at [92, 157] on div "k #kwylbmnl Tere! Hetkel ei ole konkreetset infot, millal tooted vabamüüki jõua…" at bounding box center [81, 171] width 101 height 31
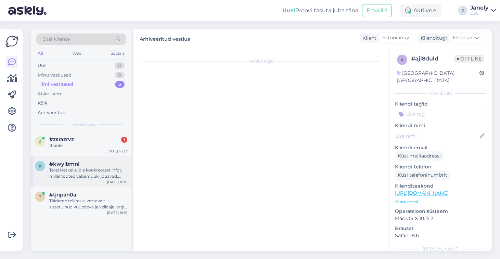
scroll to position [58, 0]
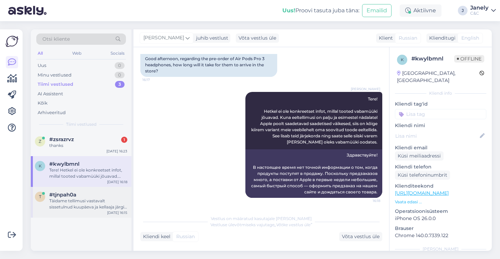
click at [95, 208] on div "Täidame tellimusi vastavalt sissetulnud kuupäeva ja kellaaja järgi nii kui nii." at bounding box center [88, 204] width 78 height 12
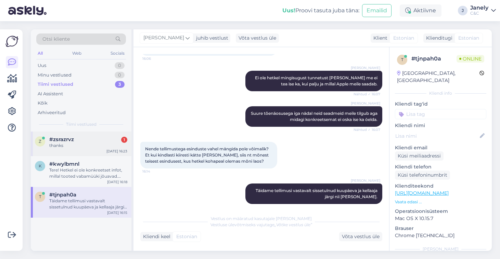
click at [111, 149] on div "Sep 19 16:23" at bounding box center [116, 151] width 21 height 5
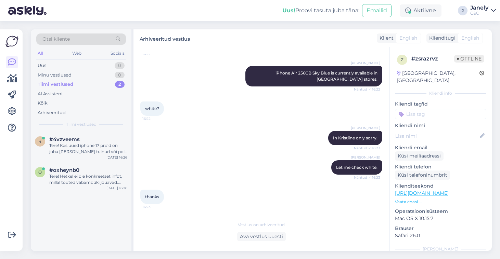
scroll to position [266, 0]
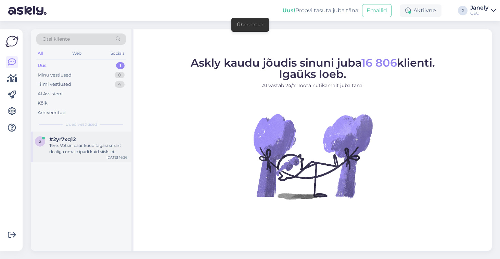
click at [85, 147] on div "Tere. Võtsin paar kuud tagasi smart dealiga omale ipadi kuid siiski ei kasuta […" at bounding box center [88, 149] width 78 height 12
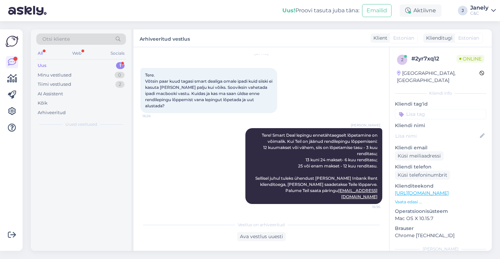
scroll to position [16, 0]
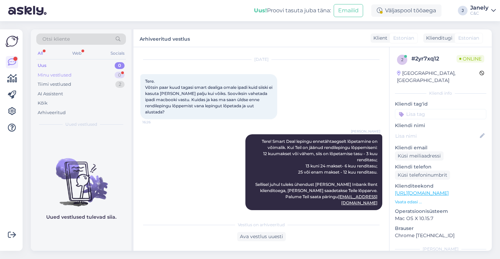
click at [78, 79] on div "Minu vestlused 0" at bounding box center [81, 75] width 90 height 10
click at [15, 76] on icon at bounding box center [12, 79] width 10 height 8
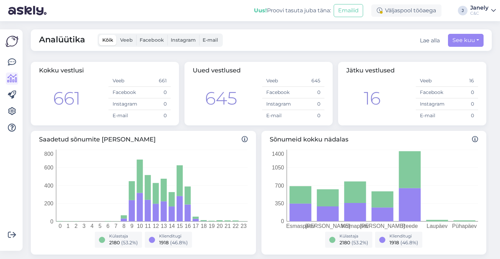
click at [131, 39] on span "Veeb" at bounding box center [126, 40] width 13 height 6
click at [117, 35] on input "Veeb" at bounding box center [117, 35] width 0 height 0
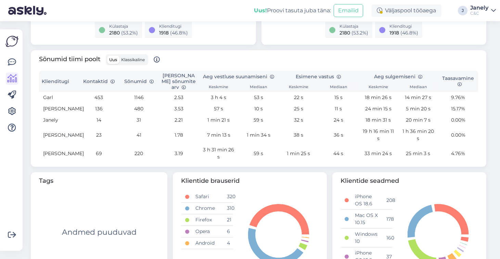
scroll to position [214, 0]
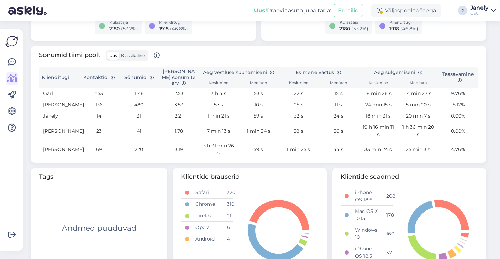
click at [99, 118] on td "14" at bounding box center [99, 115] width 40 height 11
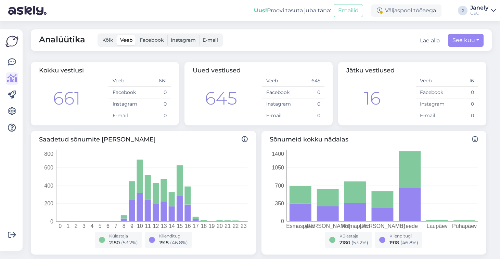
scroll to position [0, 0]
click at [459, 45] on button "See kuu" at bounding box center [466, 40] width 36 height 13
select select "8"
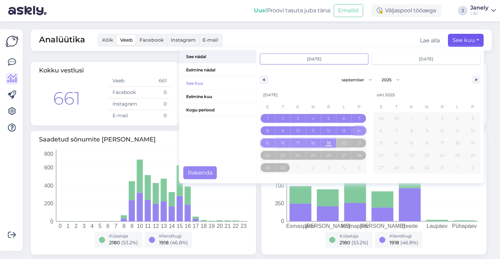
click at [219, 57] on span "See nädal" at bounding box center [217, 56] width 77 height 13
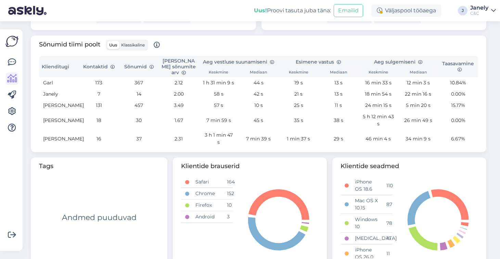
scroll to position [225, 0]
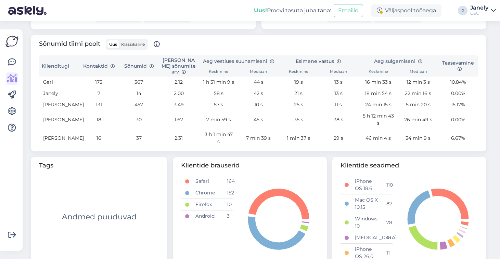
click at [137, 45] on span "Klassikaline" at bounding box center [133, 44] width 24 height 5
click at [119, 40] on input "Klassikaline" at bounding box center [119, 40] width 0 height 0
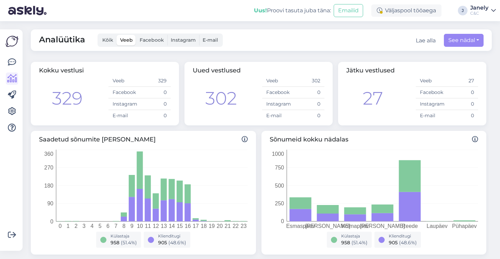
scroll to position [0, 0]
click at [71, 40] on span "Analüütika" at bounding box center [62, 40] width 46 height 13
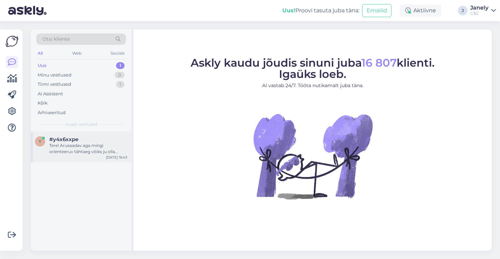
click at [115, 151] on div "Tere! Arusaadav aga mingi orienteeruv tähtaeg võiks ju olla tellimuse täitmisel." at bounding box center [88, 149] width 78 height 12
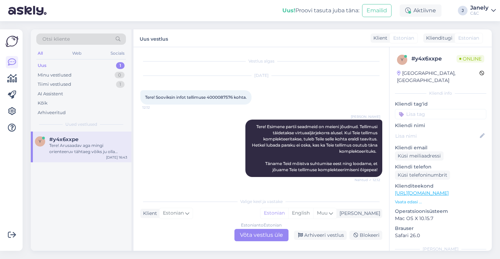
scroll to position [32, 0]
